Goal: Task Accomplishment & Management: Manage account settings

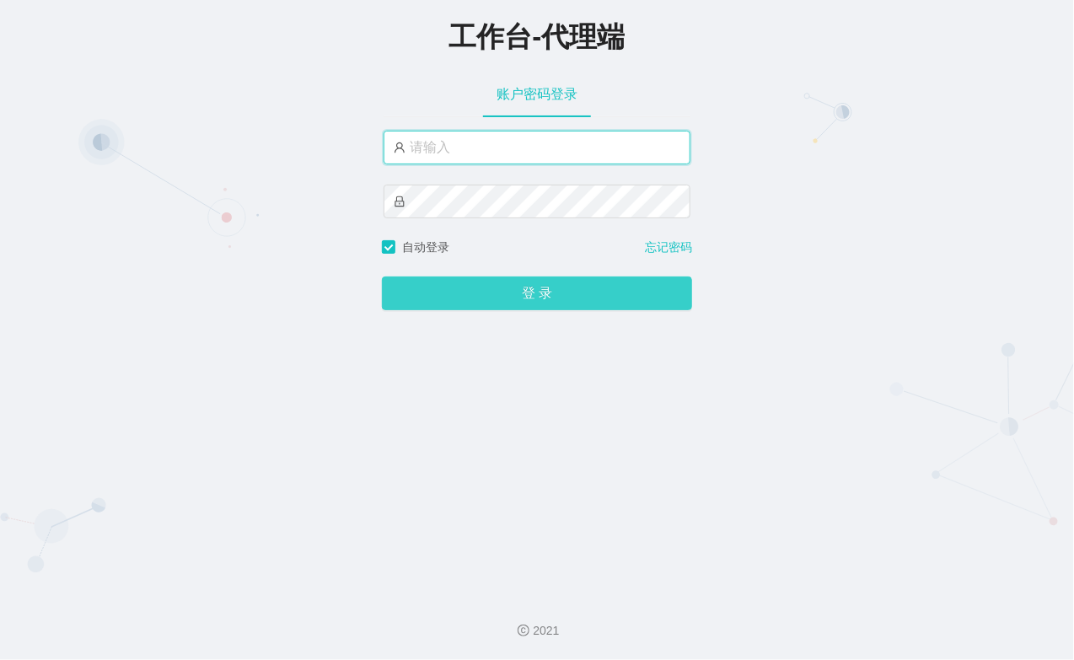
type input "xiaohei03"
click at [635, 287] on button "登 录" at bounding box center [537, 294] width 310 height 34
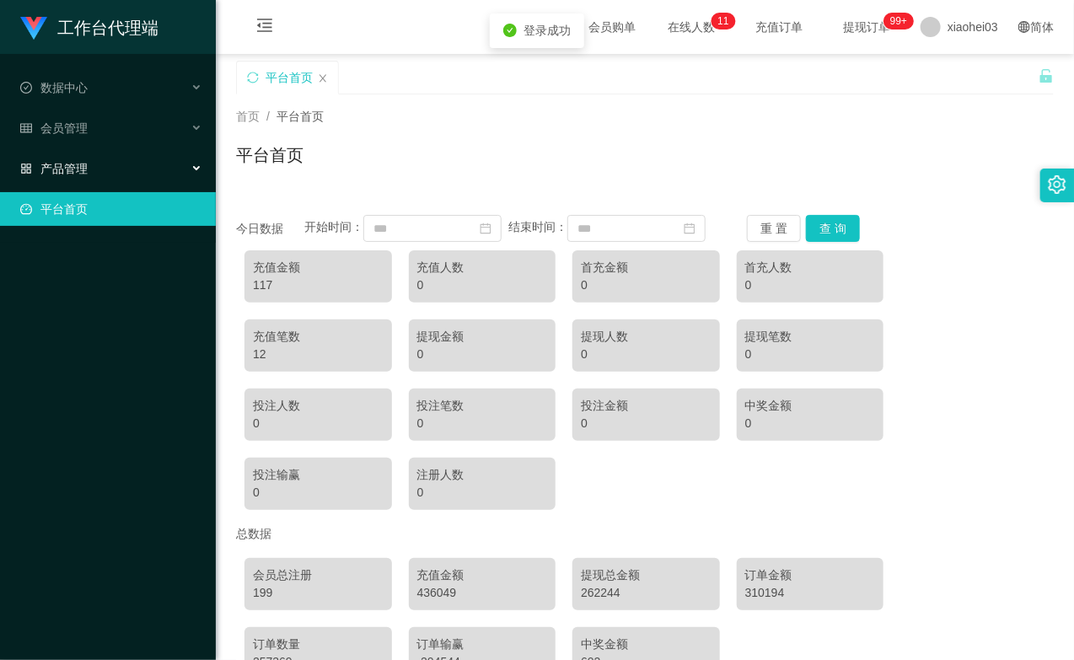
click at [129, 167] on div "产品管理" at bounding box center [108, 169] width 216 height 34
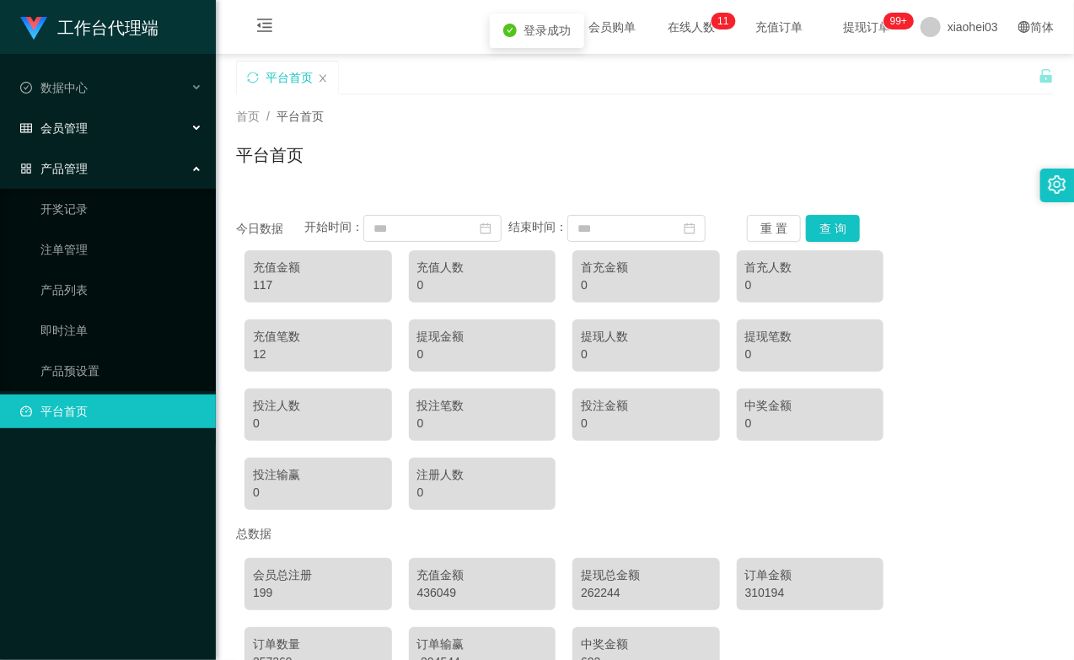
click at [139, 132] on div "会员管理" at bounding box center [108, 128] width 216 height 34
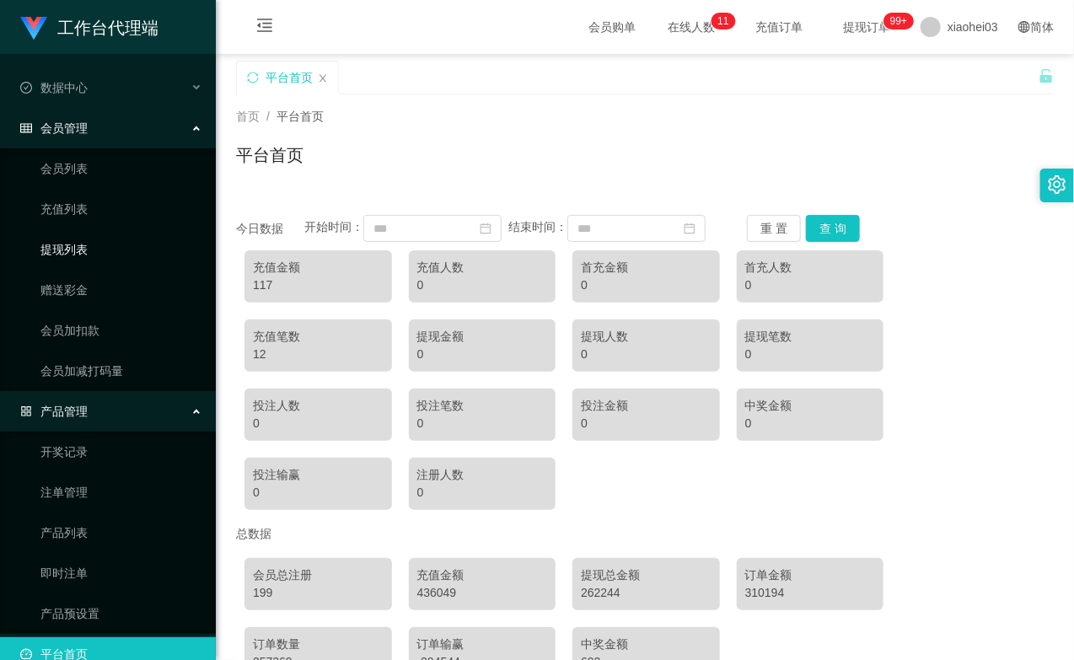
click at [98, 242] on link "提现列表" at bounding box center [121, 250] width 162 height 34
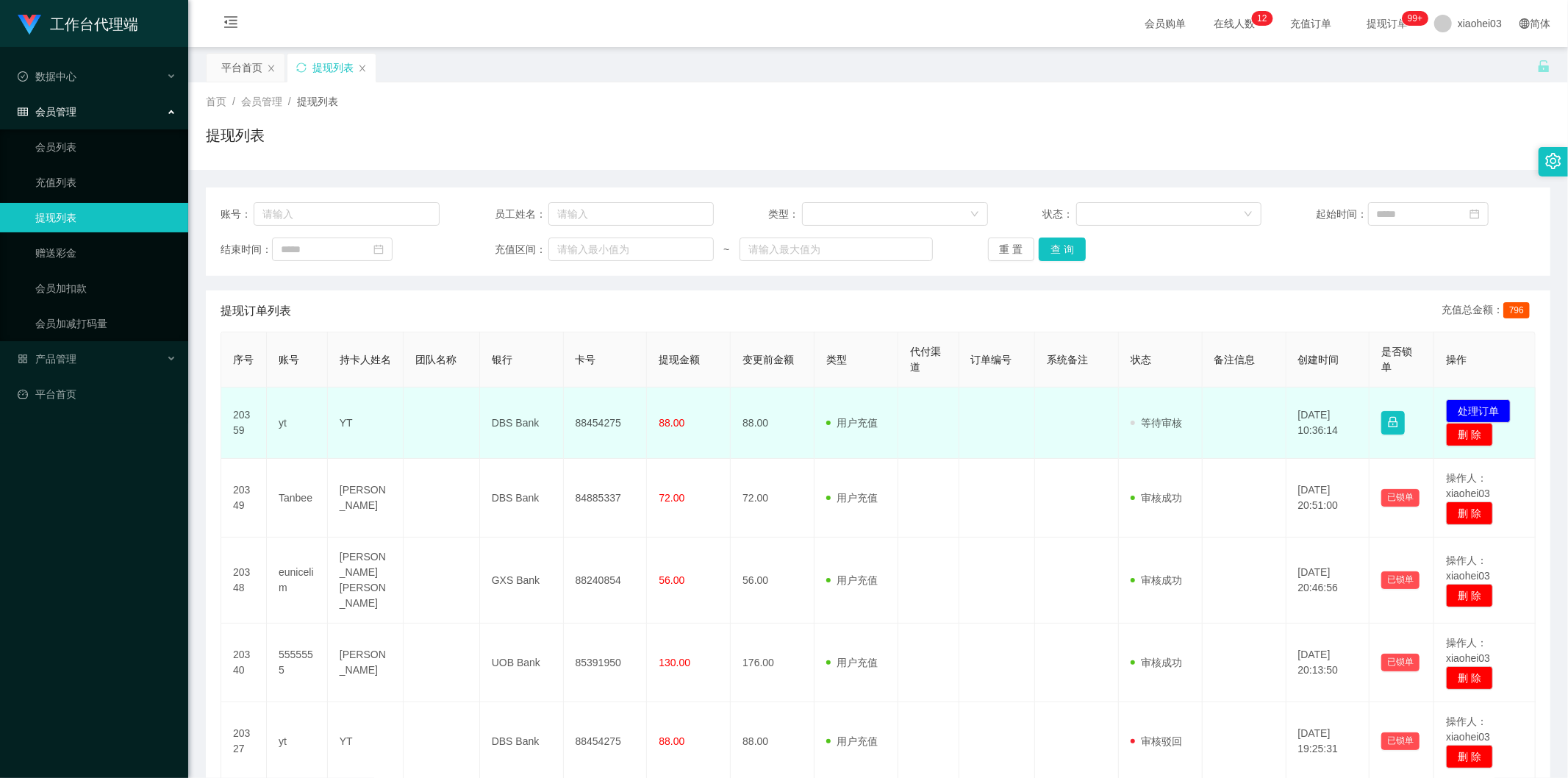
click at [285, 417] on td "yt" at bounding box center [297, 423] width 61 height 72
click at [284, 416] on td "yt" at bounding box center [297, 423] width 61 height 72
copy td "yt"
